Goal: Communication & Community: Answer question/provide support

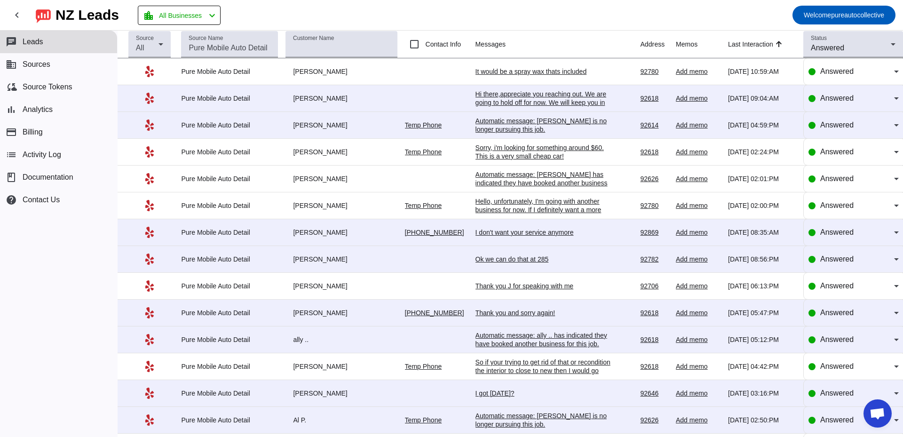
scroll to position [1669, 0]
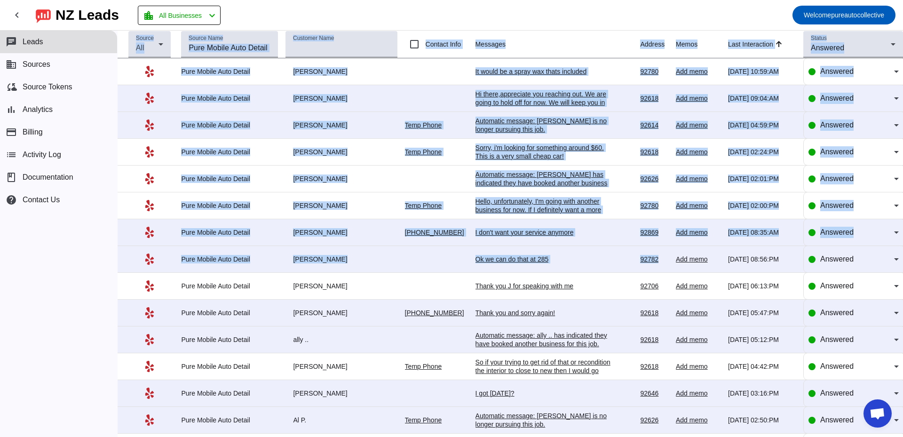
drag, startPoint x: 449, startPoint y: 15, endPoint x: 658, endPoint y: 266, distance: 327.1
click at [658, 266] on div "chevron_left [GEOGRAPHIC_DATA] Leads location_city All Businesses chevron_left …" at bounding box center [451, 218] width 903 height 437
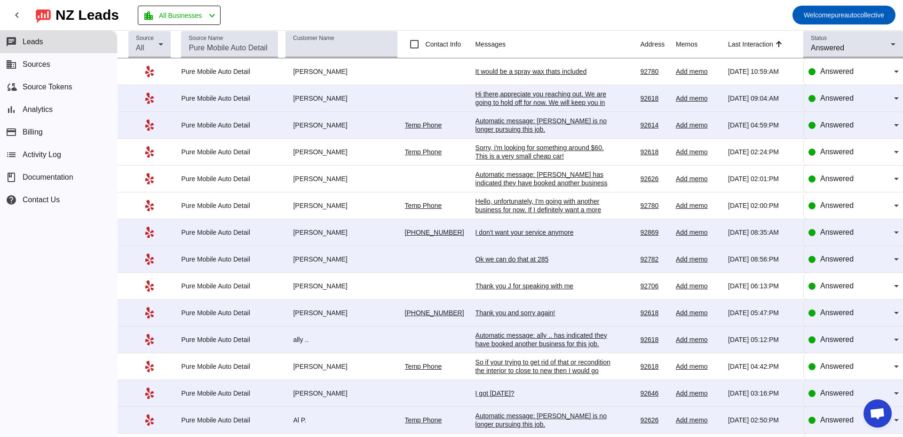
click at [495, 24] on mat-toolbar-row "chevron_left [GEOGRAPHIC_DATA] Leads location_city All Businesses chevron_left …" at bounding box center [451, 15] width 903 height 30
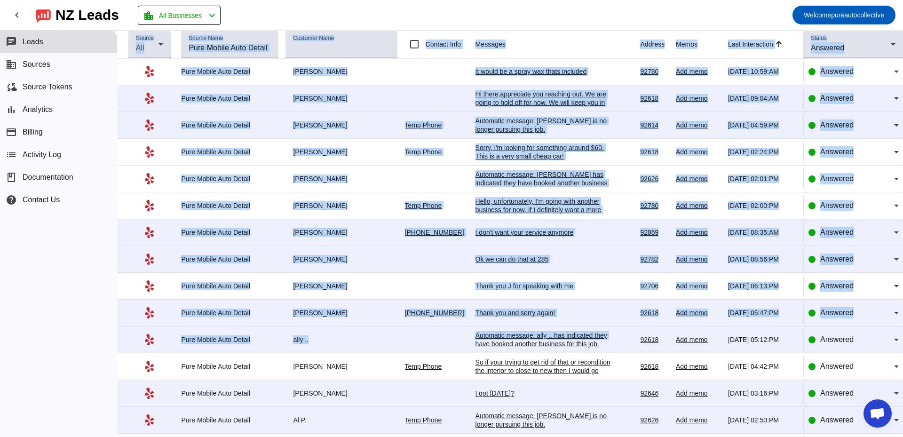
drag, startPoint x: 235, startPoint y: 11, endPoint x: 643, endPoint y: 340, distance: 524.3
click at [638, 340] on div "chevron_left [GEOGRAPHIC_DATA] Leads location_city All Businesses chevron_left …" at bounding box center [451, 218] width 903 height 437
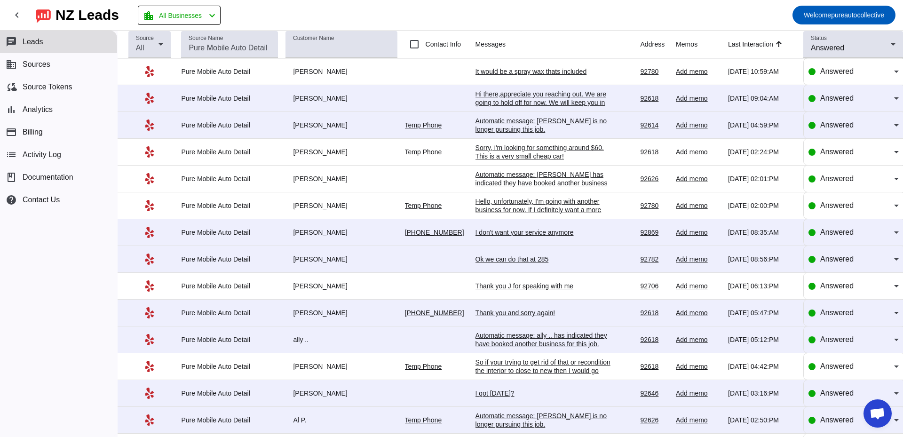
click at [275, 10] on mat-toolbar-row "chevron_left [GEOGRAPHIC_DATA] Leads location_city All Businesses chevron_left …" at bounding box center [451, 15] width 903 height 30
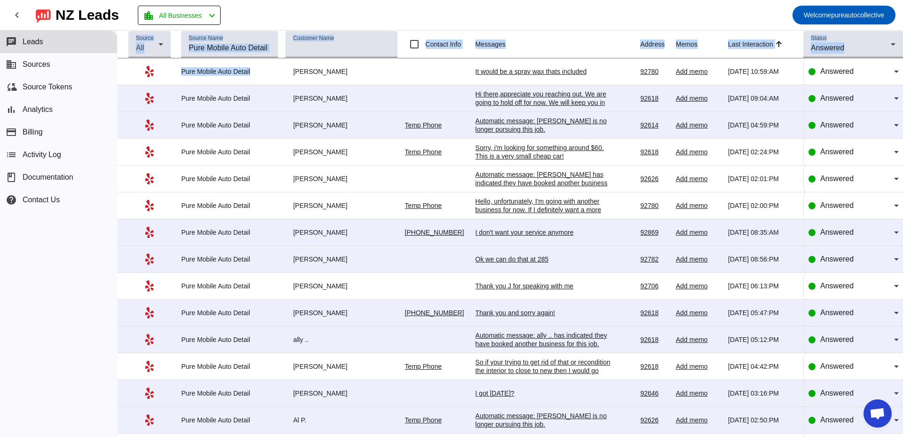
drag, startPoint x: 126, startPoint y: 33, endPoint x: 276, endPoint y: 74, distance: 155.5
click at [276, 74] on table "Source All Source Name Customer Name Contact Info Messages Address Memos Last I…" at bounding box center [510, 380] width 785 height 698
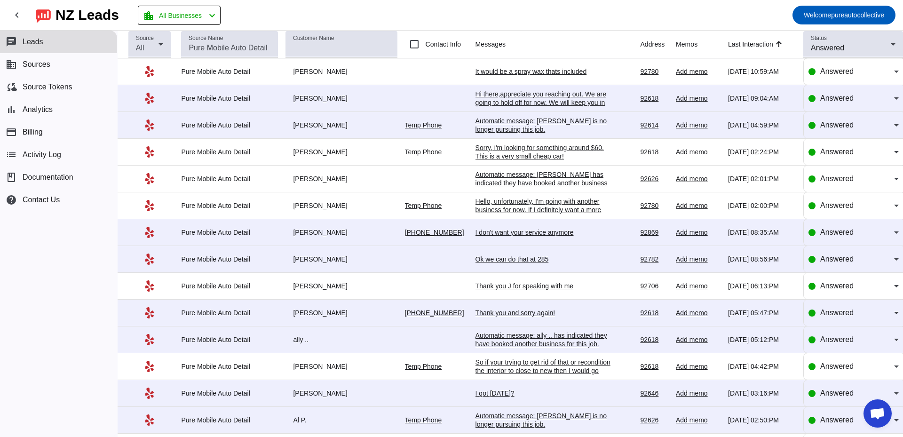
click at [354, 20] on mat-toolbar-row "chevron_left [GEOGRAPHIC_DATA] Leads location_city All Businesses chevron_left …" at bounding box center [451, 15] width 903 height 30
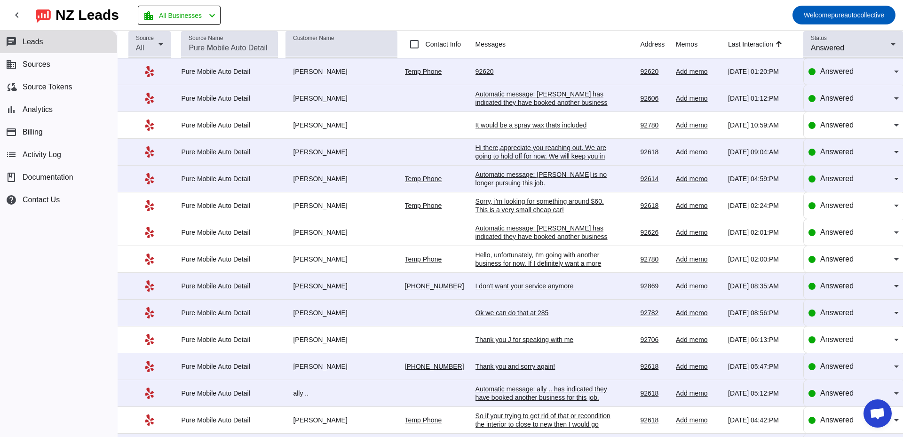
click at [480, 73] on div "92620" at bounding box center [545, 71] width 141 height 8
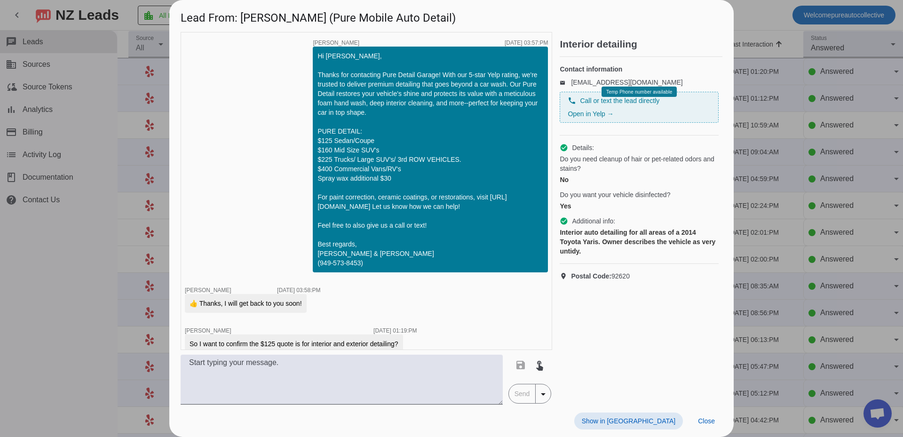
scroll to position [102, 0]
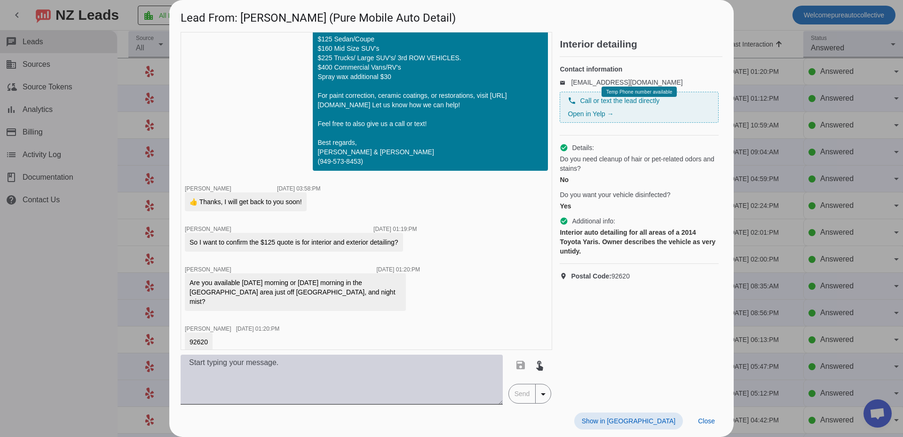
click at [312, 357] on textarea at bounding box center [342, 380] width 322 height 50
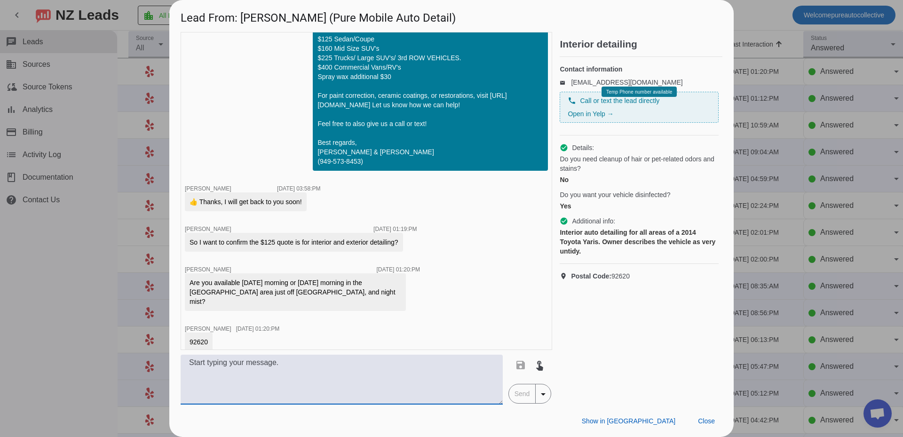
click at [281, 376] on textarea at bounding box center [342, 380] width 322 height 50
type textarea "whats the year make and model?"
click at [528, 393] on span "Send" at bounding box center [522, 393] width 27 height 19
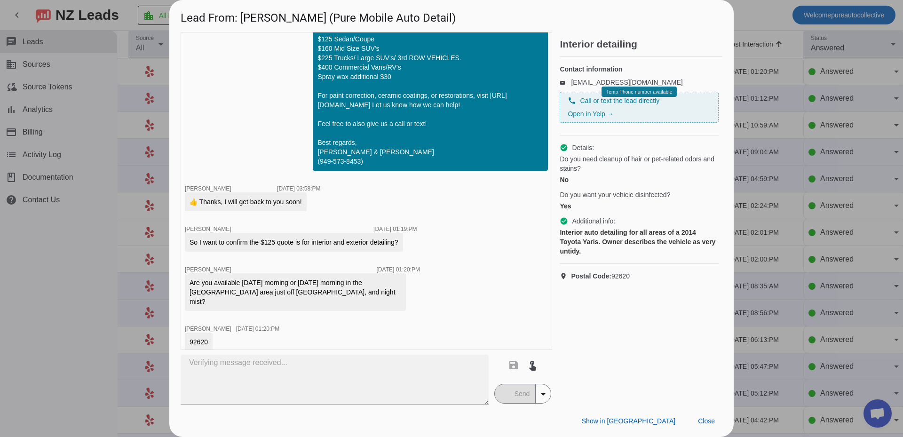
click at [77, 268] on div at bounding box center [451, 218] width 903 height 437
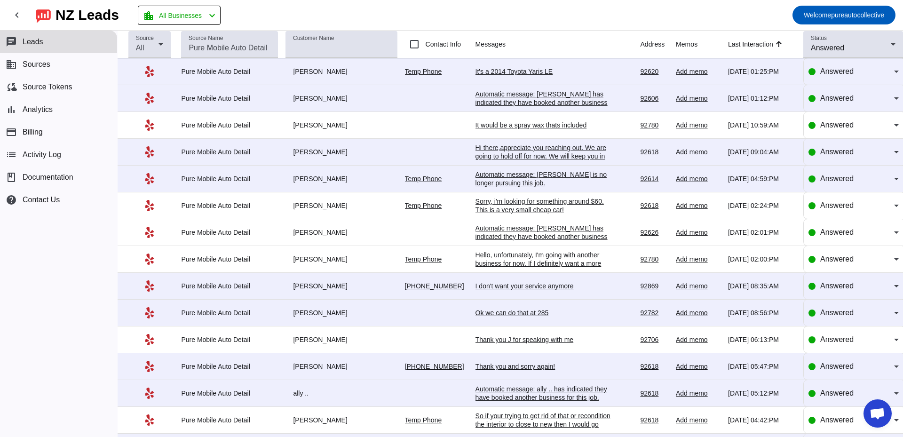
click at [532, 73] on div "It's a 2014 Toyota Yaris LE" at bounding box center [545, 71] width 141 height 8
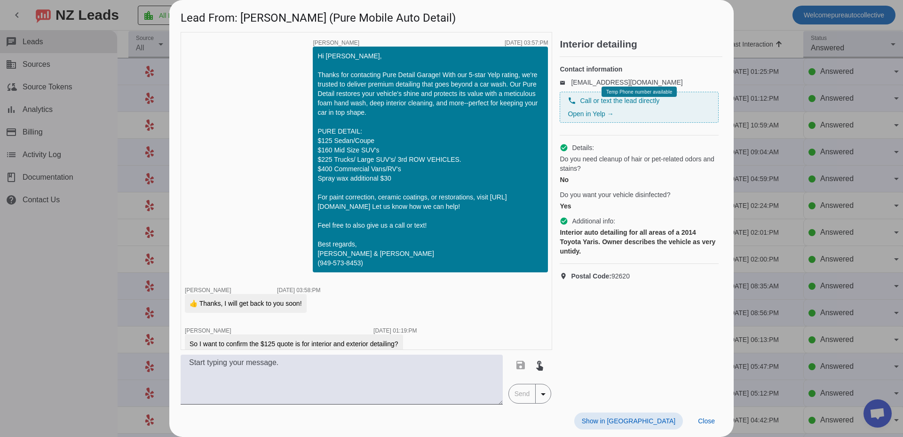
scroll to position [182, 0]
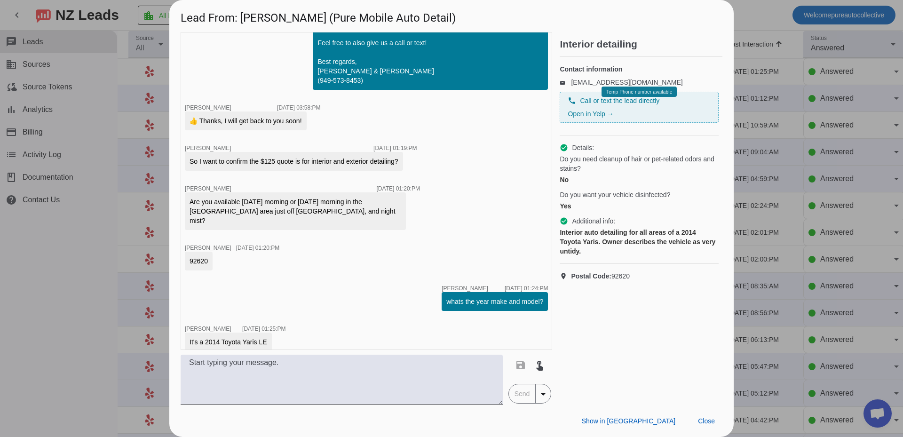
click at [244, 337] on div "It's a 2014 Toyota Yaris LE" at bounding box center [228, 341] width 78 height 9
copy div "It's a 2014 Toyota Yaris LE"
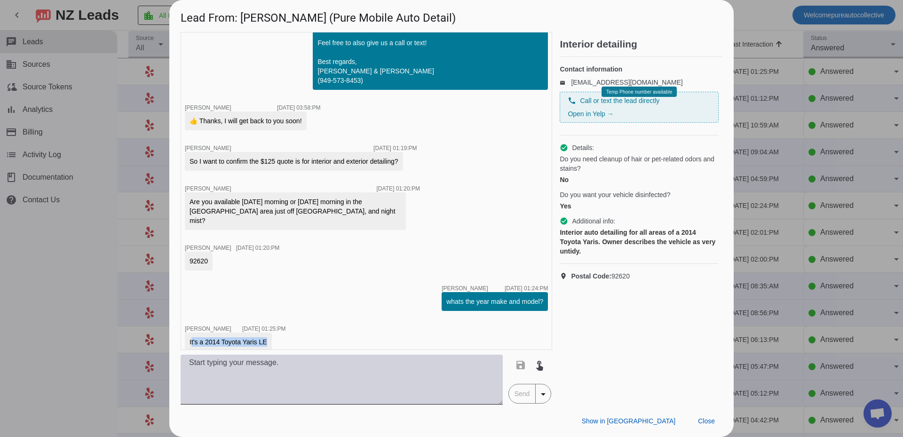
click at [292, 368] on textarea at bounding box center [342, 380] width 322 height 50
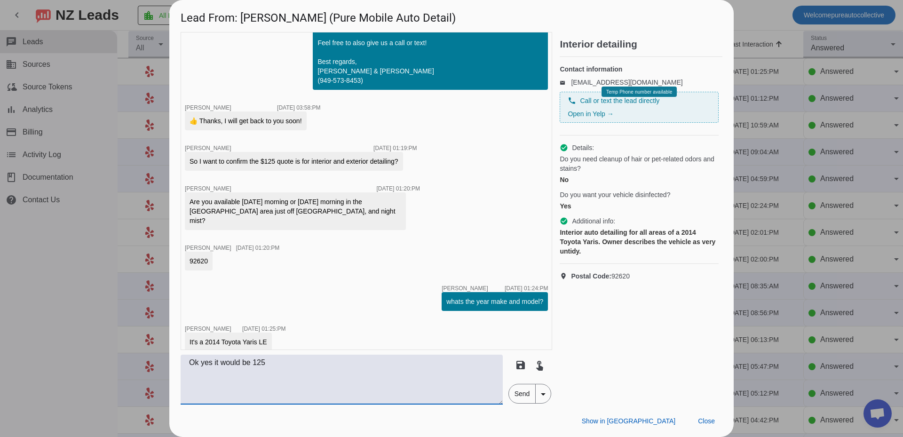
click at [328, 365] on textarea "Ok yes it would be 125" at bounding box center [342, 380] width 322 height 50
drag, startPoint x: 267, startPoint y: 244, endPoint x: 273, endPoint y: 236, distance: 10.2
click at [267, 244] on div "timer close [PERSON_NAME] [DATE] 03:57:PM Hi [PERSON_NAME], Thanks for contacti…" at bounding box center [366, 191] width 371 height 318
click at [324, 277] on div "timer close [PERSON_NAME] [DATE] 03:57:PM Hi [PERSON_NAME], Thanks for contacti…" at bounding box center [366, 191] width 371 height 318
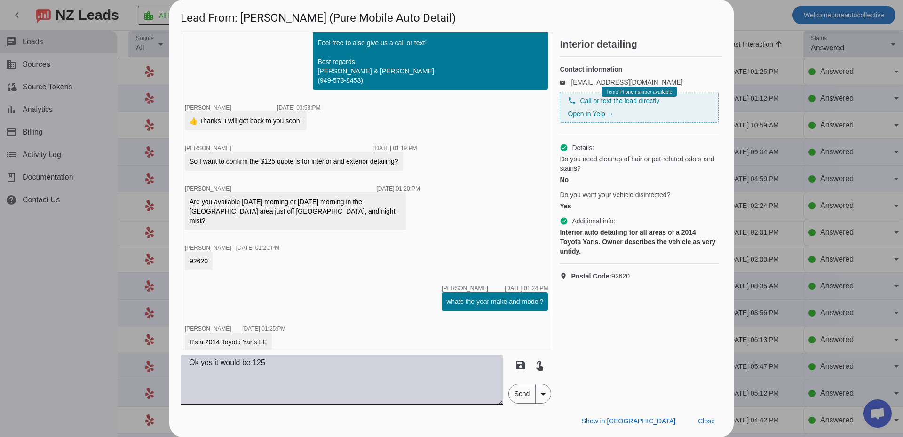
drag, startPoint x: 298, startPoint y: 357, endPoint x: 299, endPoint y: 365, distance: 8.1
click at [298, 361] on div "timer close [PERSON_NAME] [DATE] 03:57:PM Hi [PERSON_NAME], Thanks for contacti…" at bounding box center [366, 218] width 371 height 372
click at [300, 365] on textarea "Ok yes it would be 125" at bounding box center [342, 380] width 322 height 50
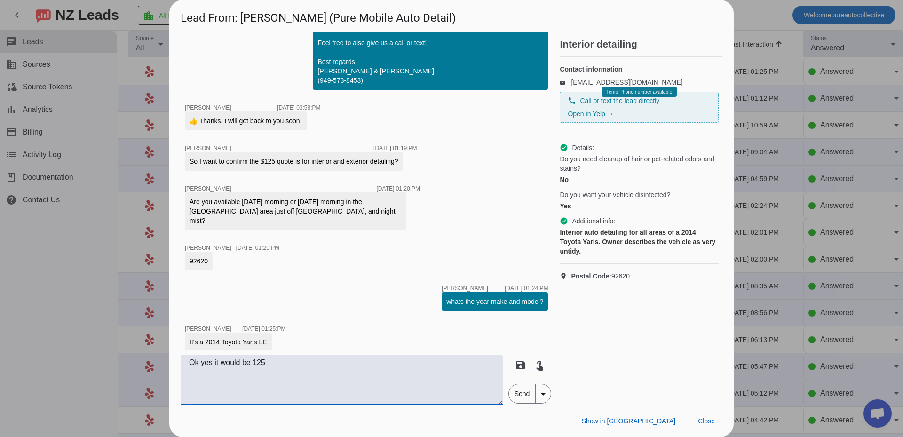
click at [300, 365] on textarea "Ok yes it would be 125" at bounding box center [342, 380] width 322 height 50
click at [465, 364] on textarea "Ok yes it would be 125, as far as availibility for the morning would be [DATE] …" at bounding box center [342, 380] width 322 height 50
type textarea "Ok yes it would be 125, as far as availibility for the morning would be [DATE] …"
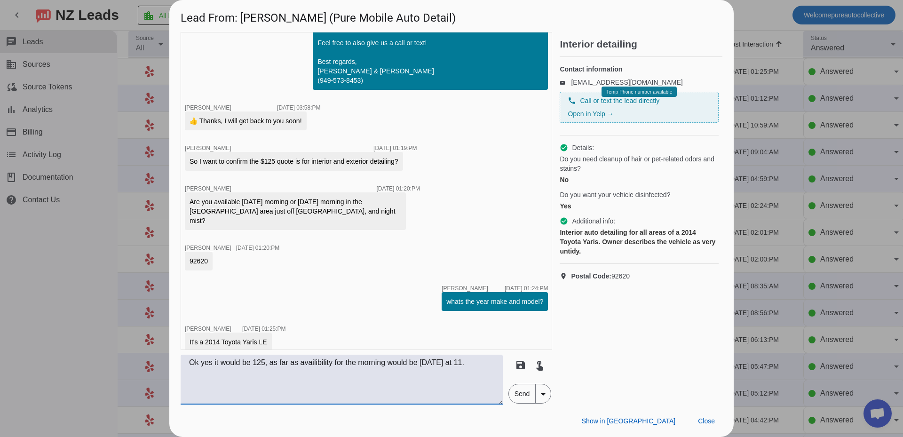
click at [516, 395] on span "Send" at bounding box center [522, 393] width 27 height 19
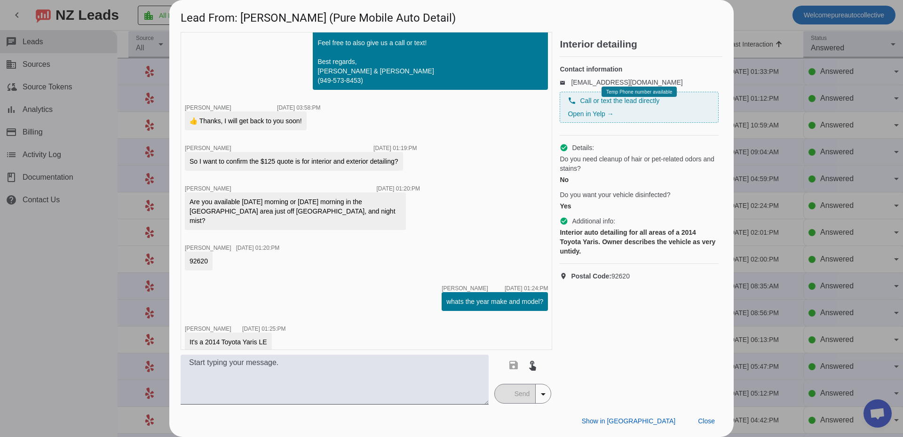
scroll to position [232, 0]
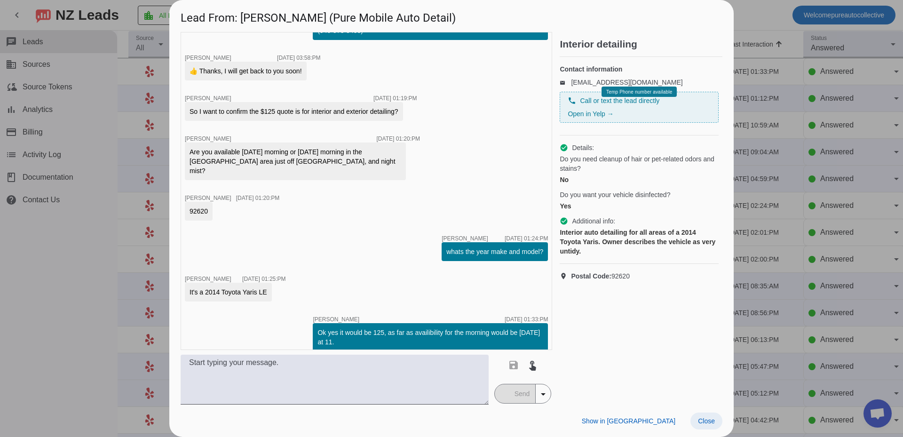
click at [700, 420] on span "Close" at bounding box center [706, 421] width 17 height 8
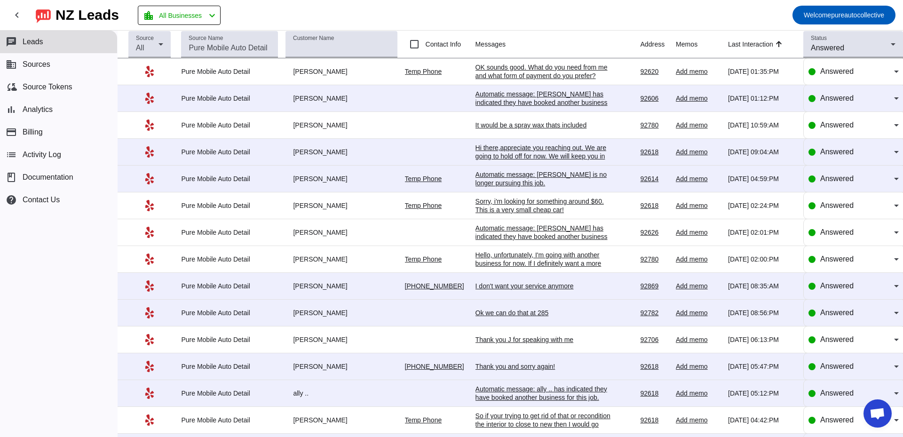
click at [552, 74] on div "OK sounds good. What do you need from me and what form of payment do you prefer?" at bounding box center [545, 71] width 141 height 17
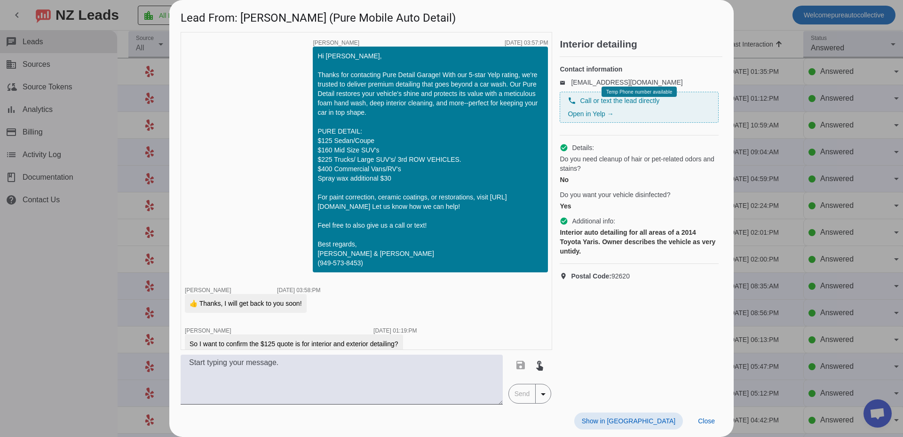
scroll to position [282, 0]
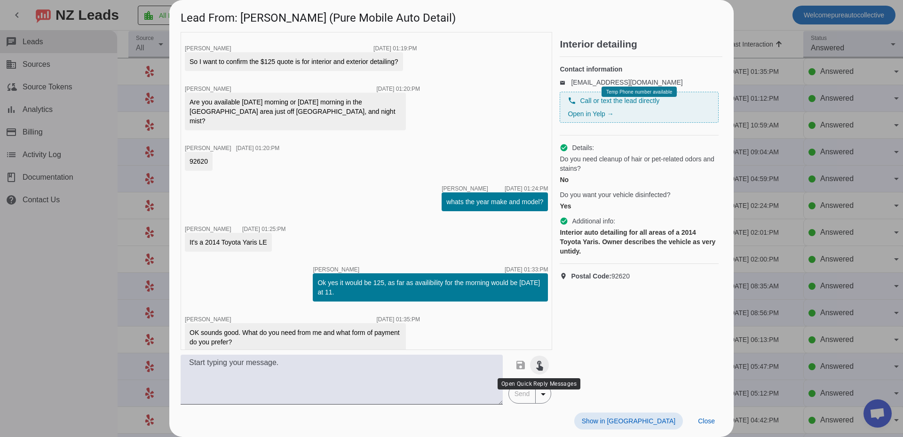
click at [538, 365] on mat-icon "touch_app" at bounding box center [539, 364] width 11 height 11
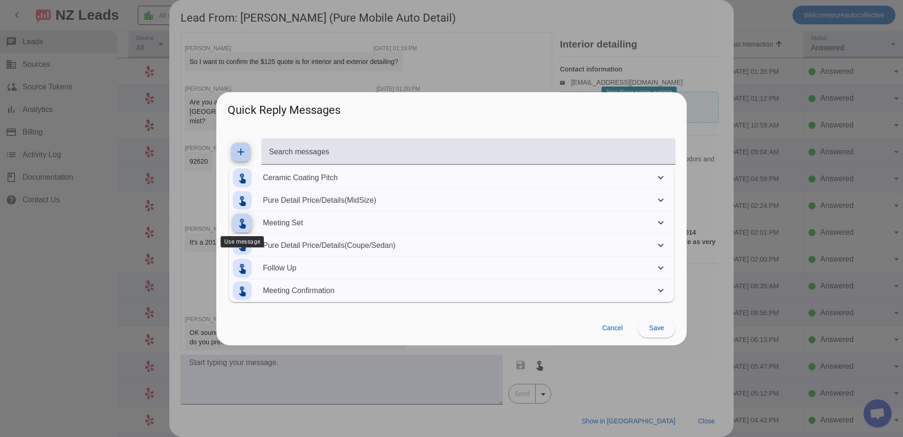
click at [245, 224] on mat-icon "touch_app" at bounding box center [242, 222] width 11 height 11
type textarea "Can you send your full name, phone, and service address please."
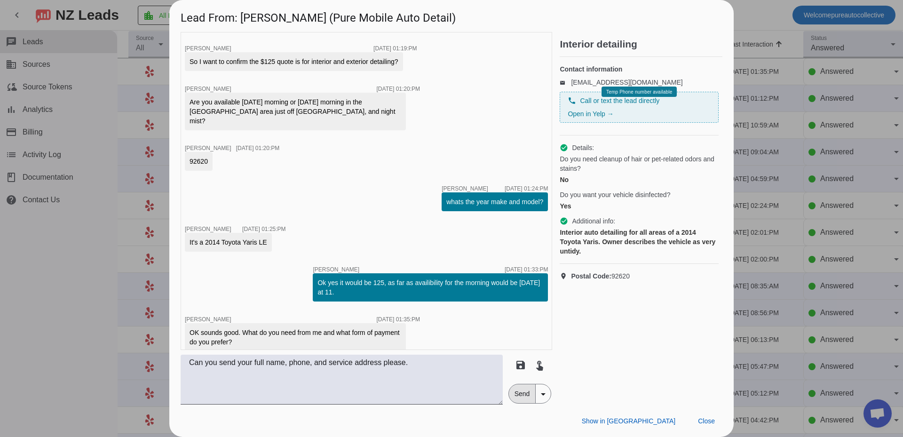
click at [528, 399] on span "Send" at bounding box center [522, 393] width 27 height 19
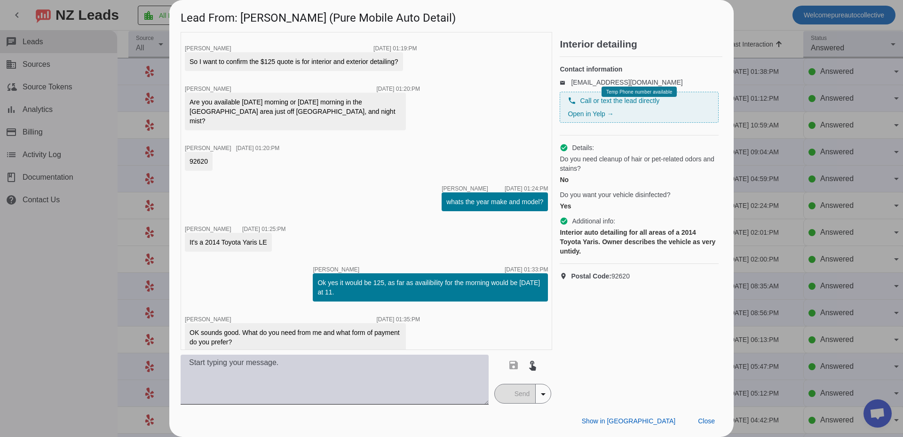
scroll to position [323, 0]
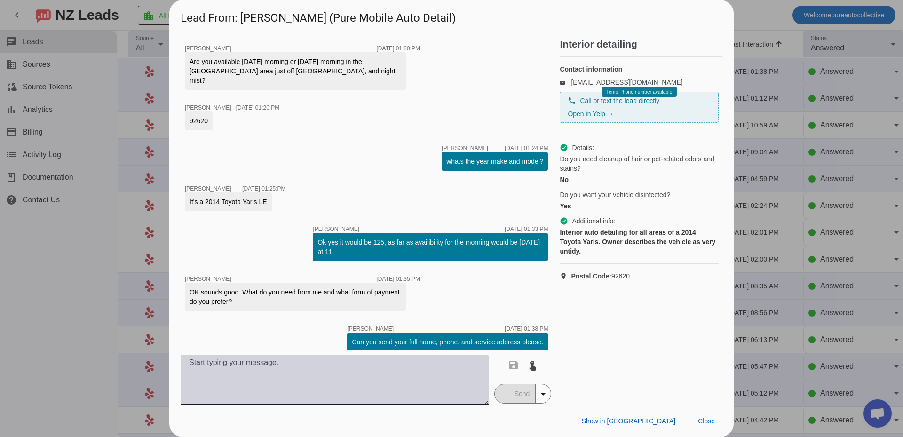
click at [299, 365] on textarea at bounding box center [335, 380] width 308 height 50
click at [371, 368] on textarea at bounding box center [335, 380] width 308 height 50
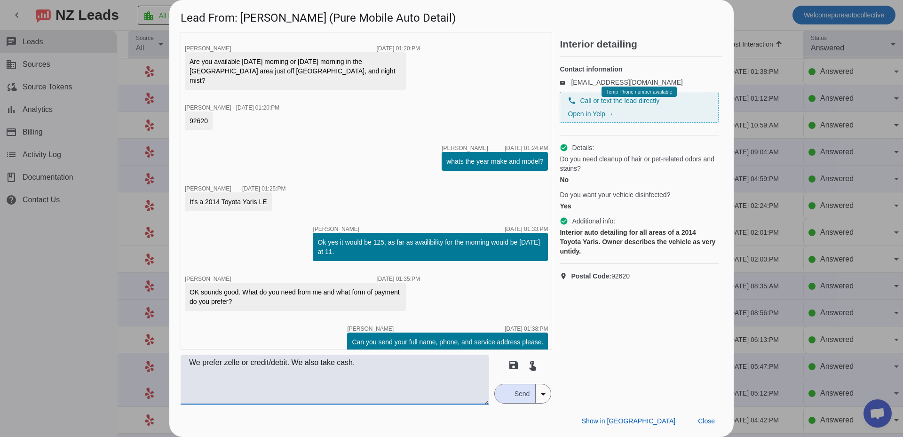
type textarea "We prefer zelle or credit/debit. We also take cash."
click at [507, 400] on button "Send" at bounding box center [515, 393] width 41 height 19
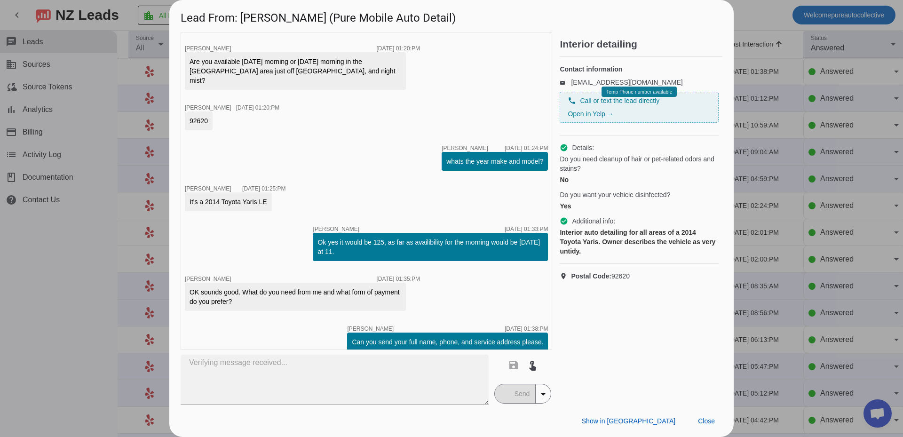
scroll to position [363, 0]
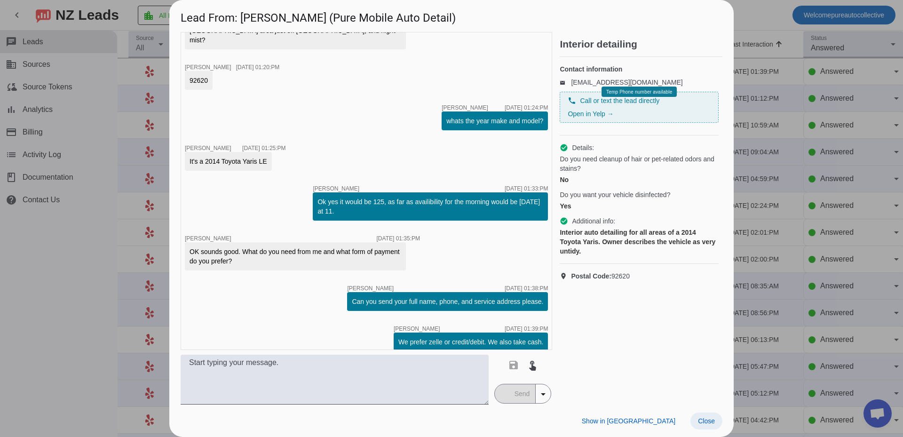
click at [710, 421] on span "Close" at bounding box center [706, 421] width 17 height 8
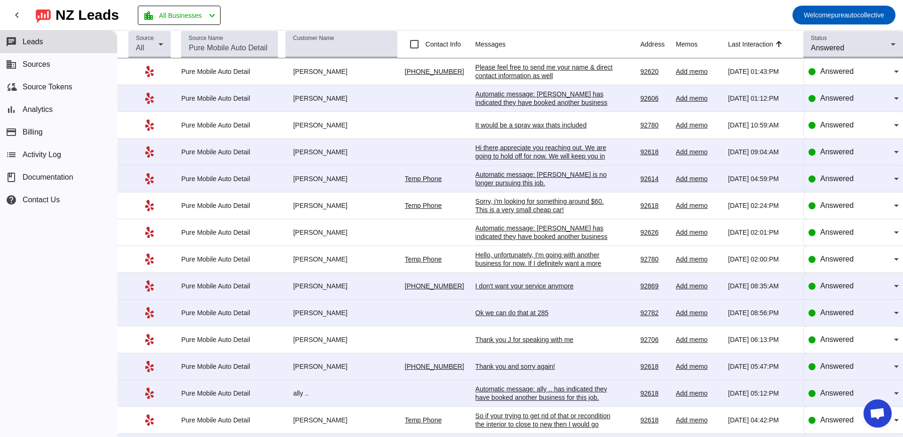
click at [536, 78] on div "Please feel free to send me your name & direct contact information as well" at bounding box center [545, 71] width 141 height 17
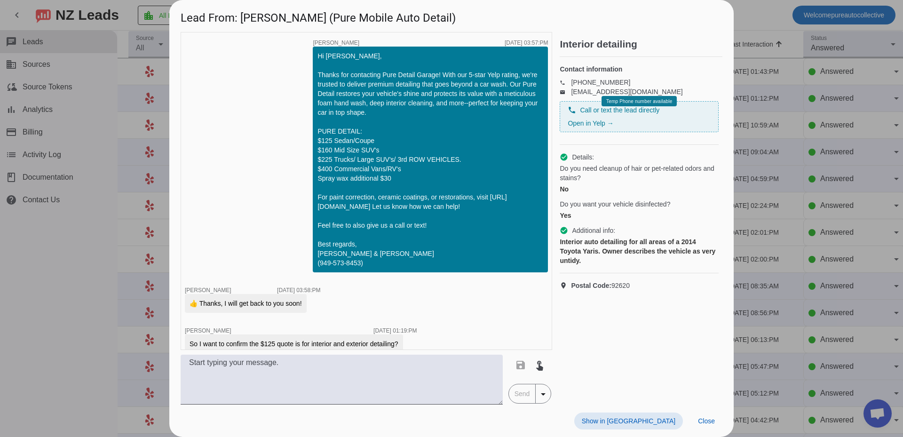
scroll to position [513, 0]
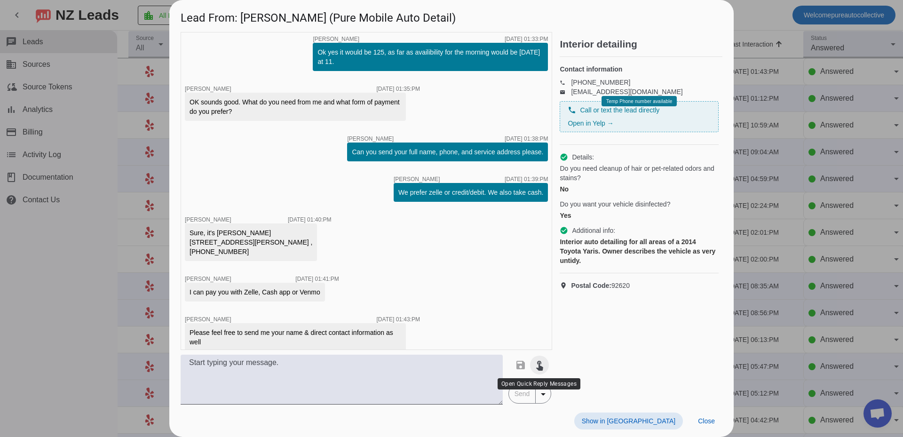
click at [544, 370] on mat-icon "touch_app" at bounding box center [539, 364] width 11 height 11
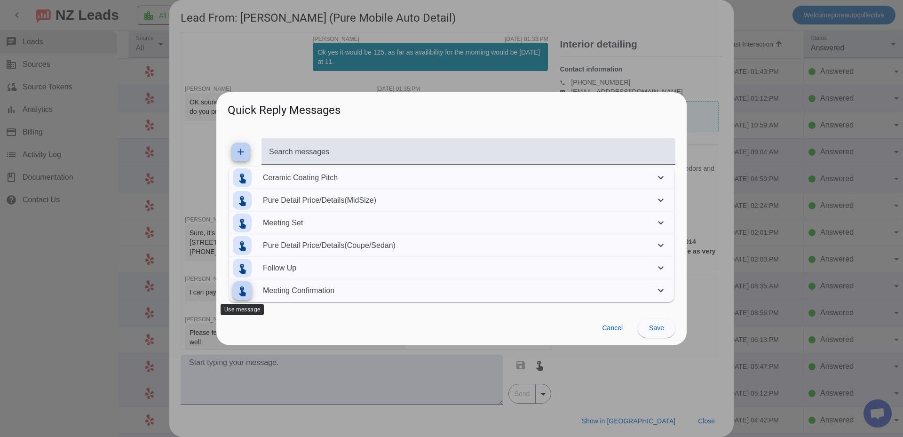
click at [250, 287] on span at bounding box center [242, 290] width 23 height 23
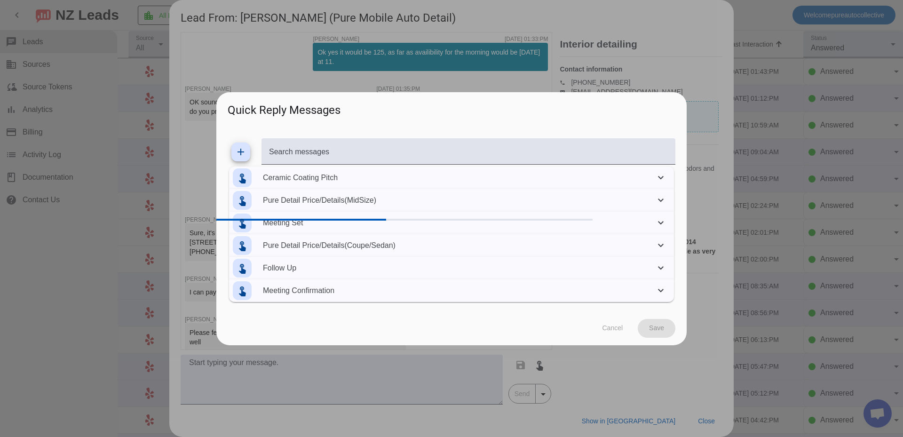
type textarea "Great, Ill get you on the schedule. You will receive a text notification with t…"
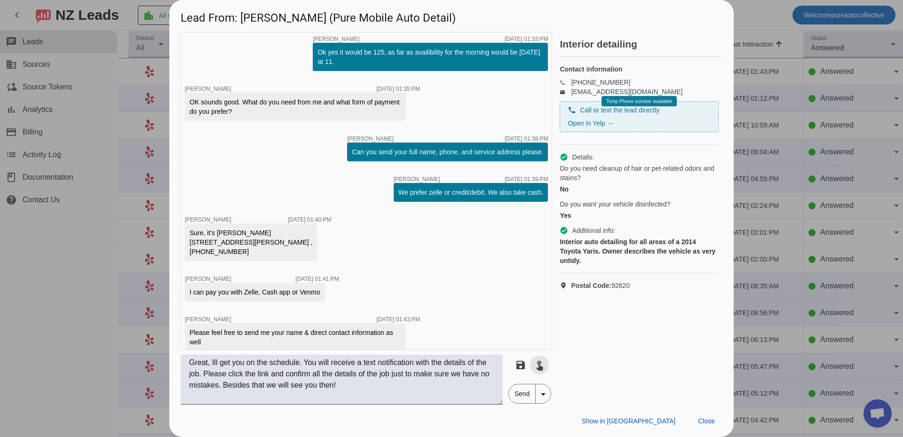
click at [521, 392] on span "Send" at bounding box center [522, 393] width 27 height 19
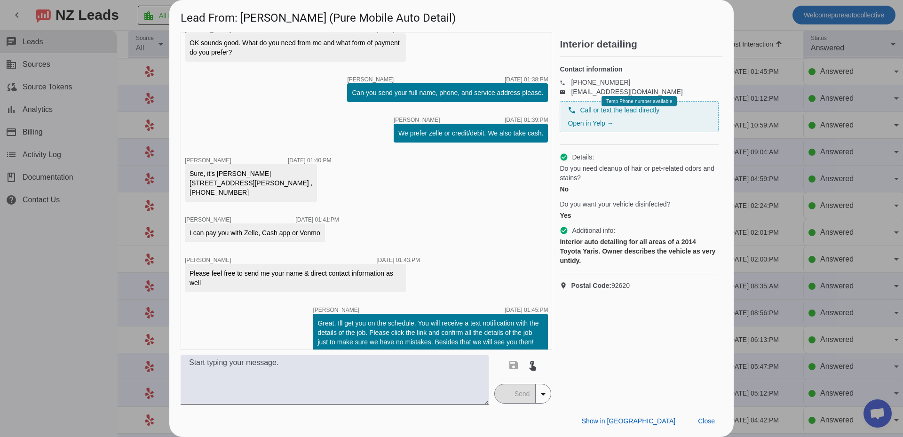
scroll to position [612, 0]
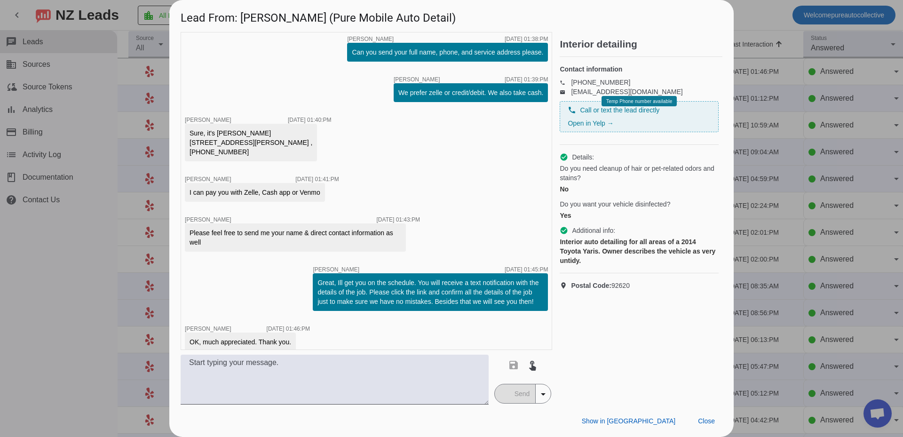
click at [396, 191] on div "timer close [PERSON_NAME] [DATE] 03:57:PM Hi [PERSON_NAME], Thanks for contacti…" at bounding box center [366, 191] width 371 height 318
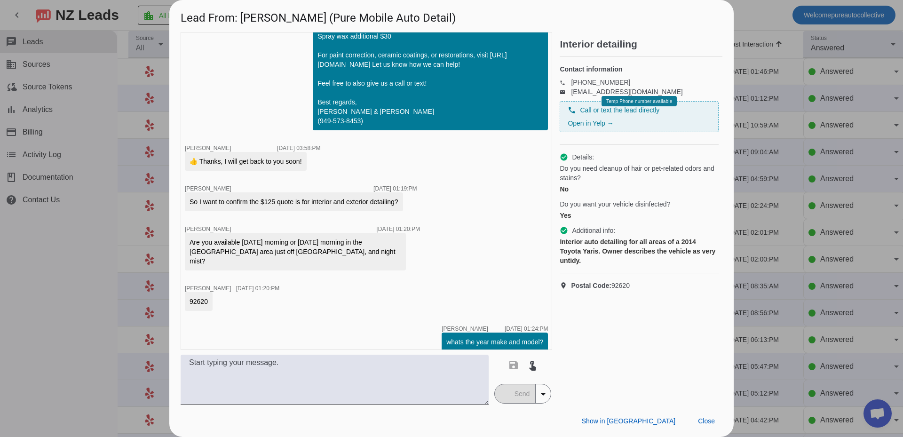
scroll to position [283, 0]
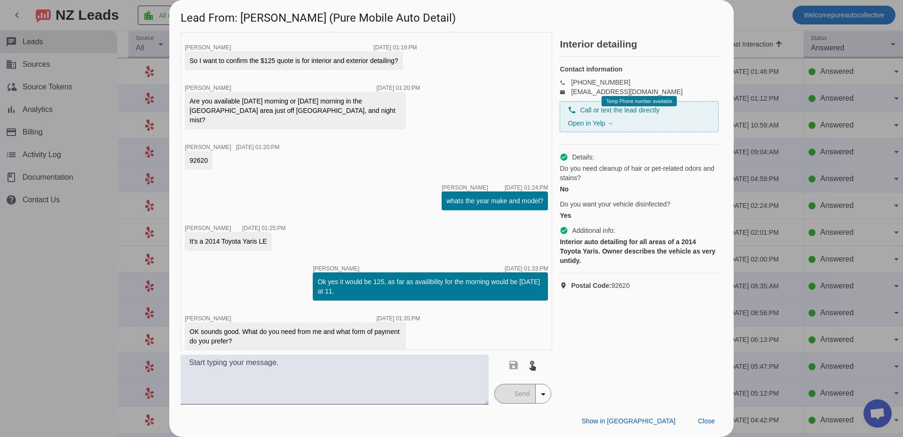
drag, startPoint x: 206, startPoint y: 232, endPoint x: 271, endPoint y: 232, distance: 64.9
click at [271, 232] on div "It's a 2014 Toyota Yaris LE" at bounding box center [228, 241] width 87 height 19
copy div "2014 Toyota Yaris LE"
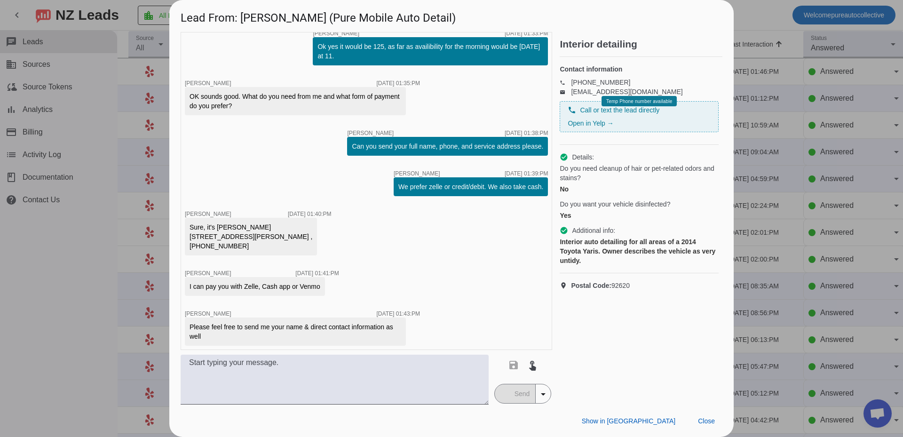
scroll to position [612, 0]
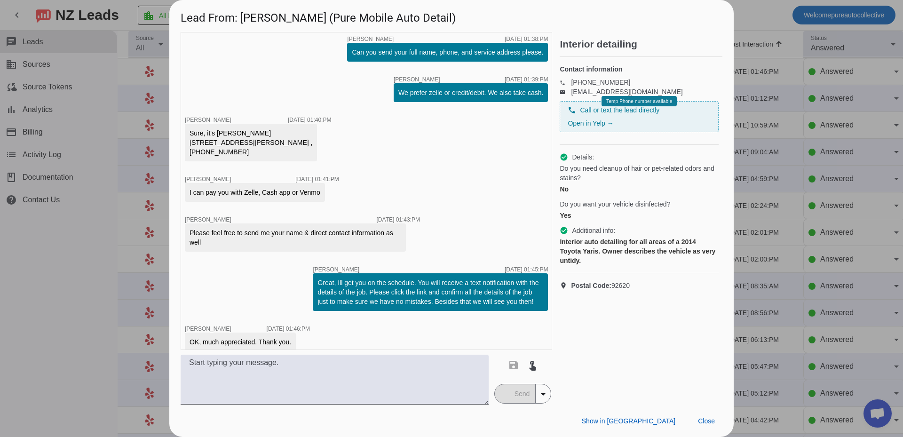
click at [778, 178] on div at bounding box center [451, 218] width 903 height 437
